Goal: Task Accomplishment & Management: Manage account settings

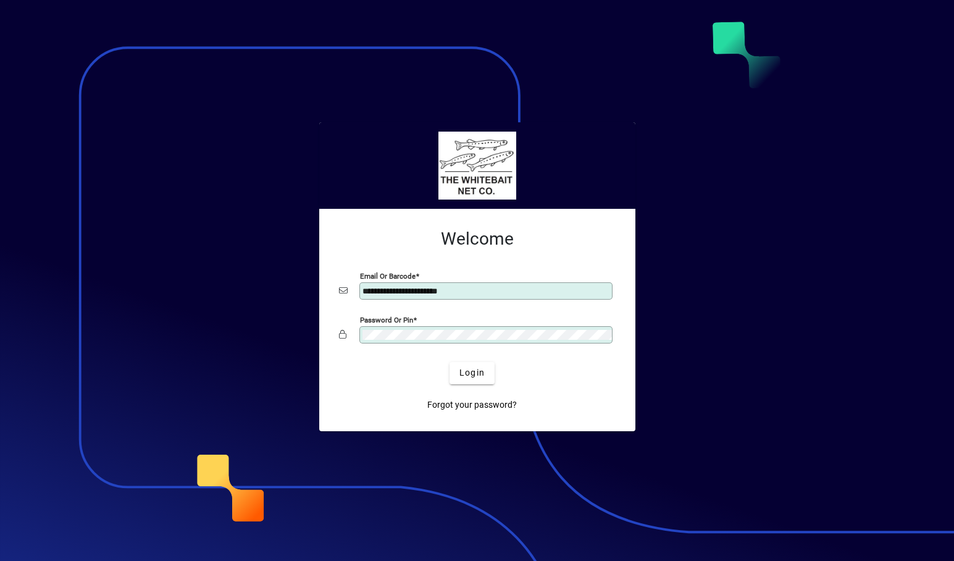
click at [589, 233] on h2 "Welcome" at bounding box center [477, 238] width 277 height 21
click at [376, 40] on div at bounding box center [477, 280] width 954 height 561
click at [466, 31] on div at bounding box center [477, 280] width 954 height 561
click at [693, 86] on div at bounding box center [477, 280] width 954 height 561
click at [782, 25] on div at bounding box center [477, 280] width 954 height 561
